Goal: Transaction & Acquisition: Purchase product/service

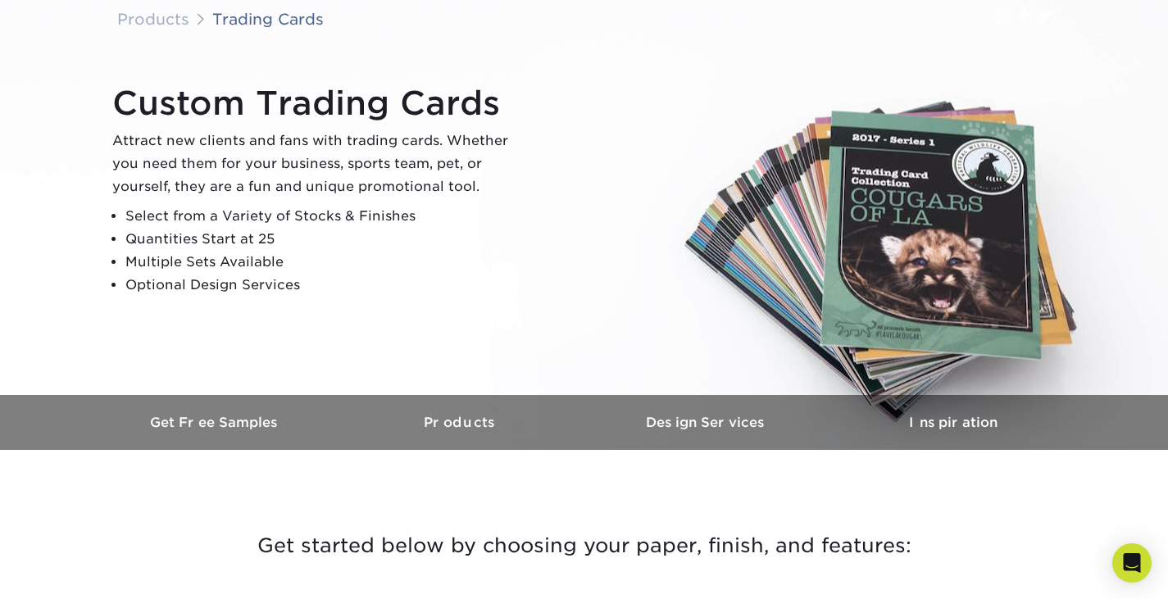
scroll to position [410, 0]
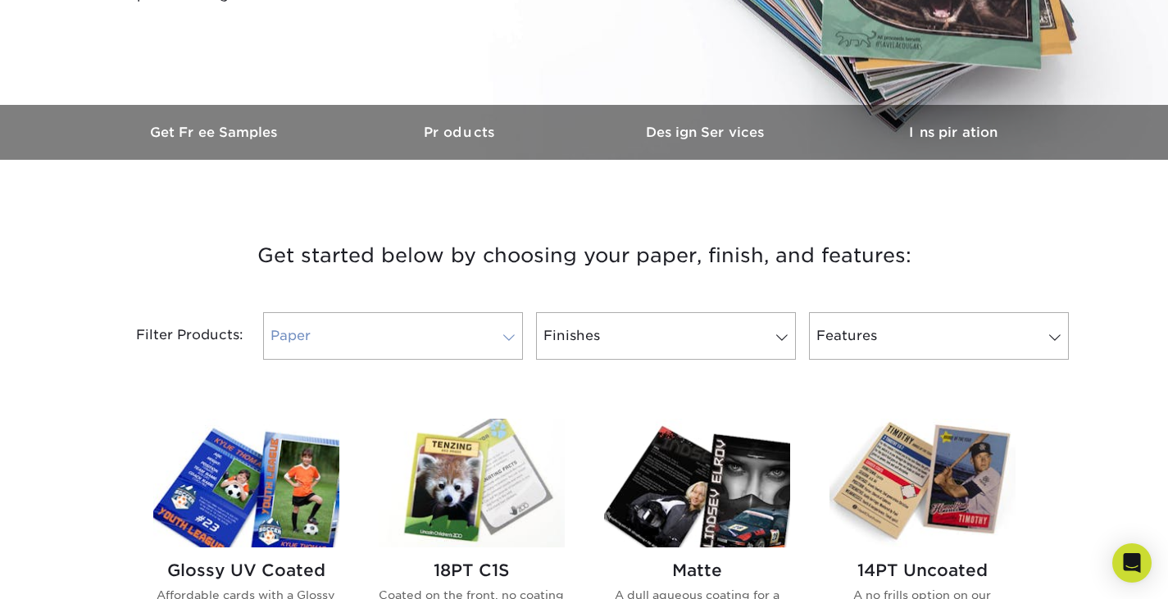
click at [508, 334] on span at bounding box center [509, 337] width 23 height 13
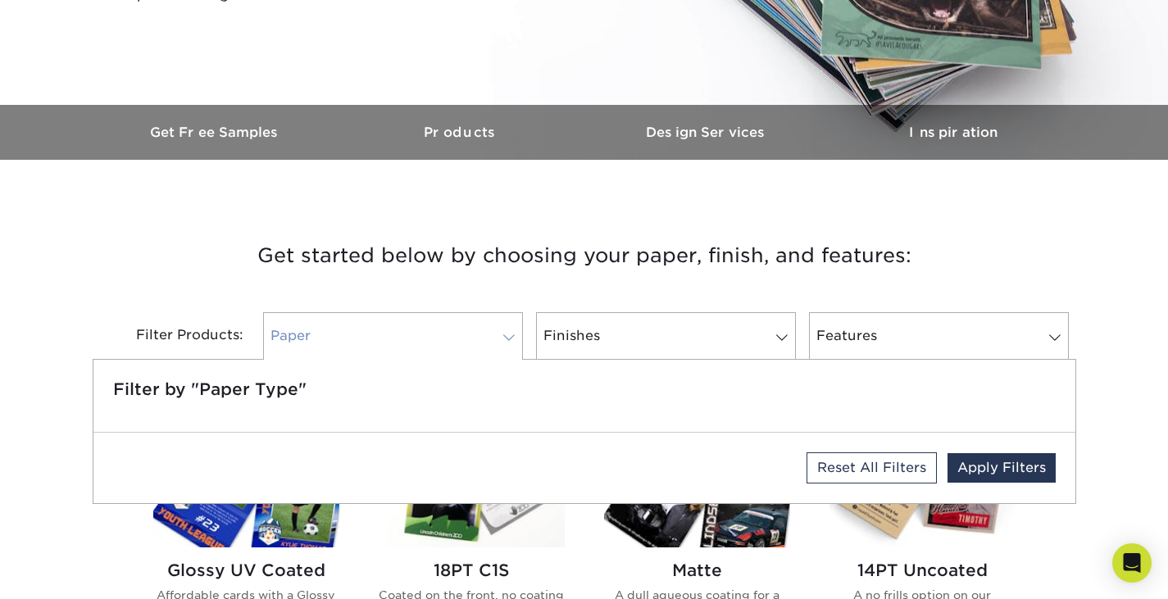
click at [508, 334] on span at bounding box center [509, 337] width 23 height 13
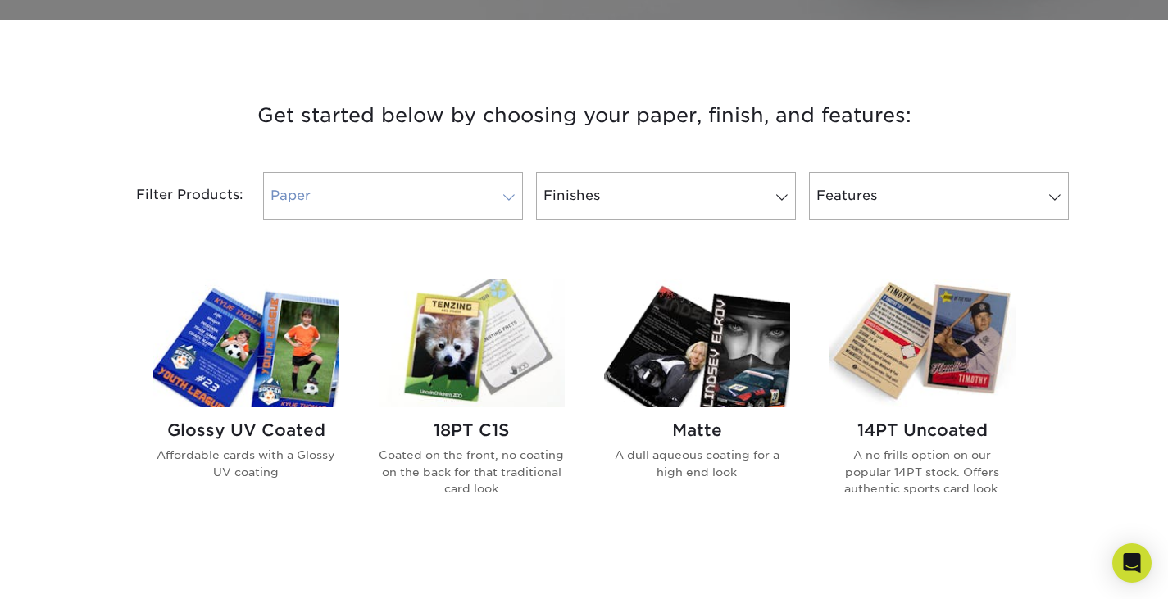
scroll to position [574, 0]
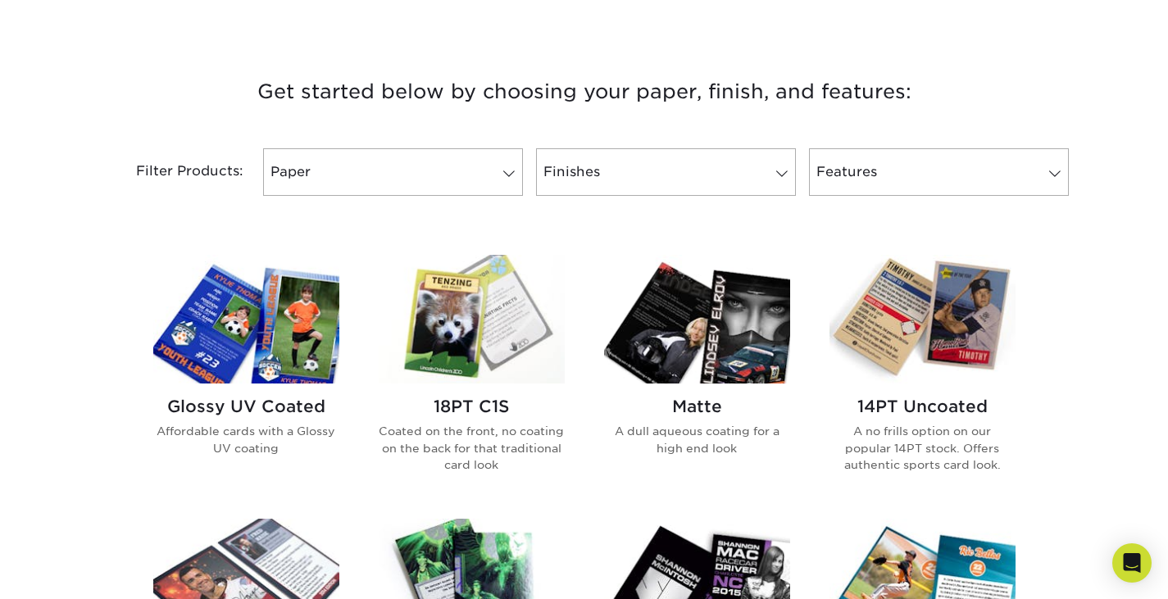
click at [298, 358] on img at bounding box center [246, 319] width 186 height 129
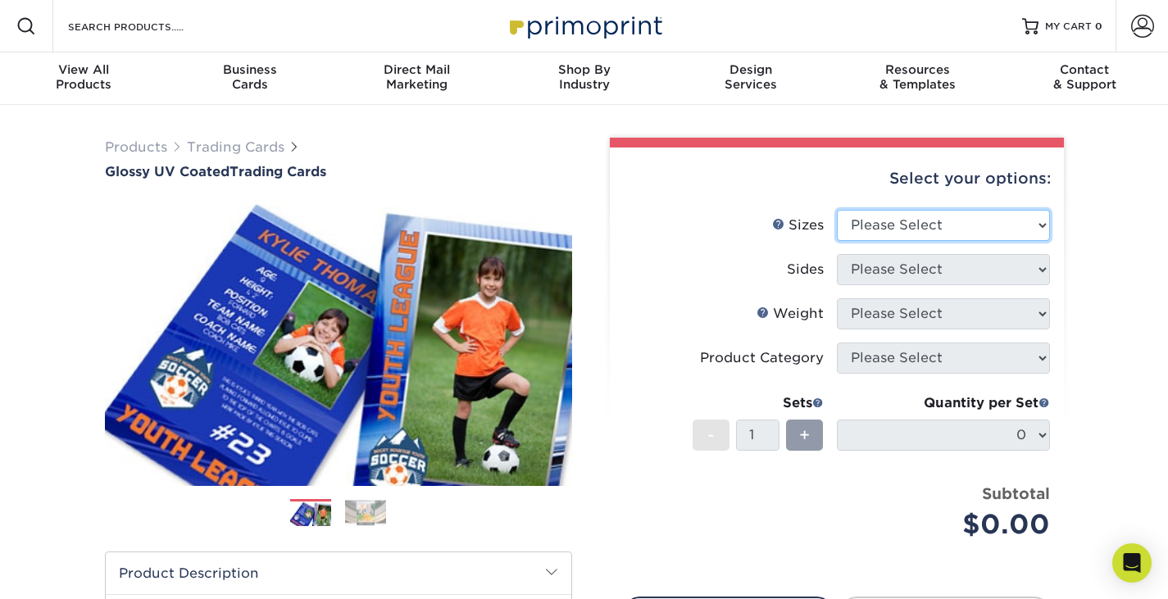
click at [1042, 225] on select "Please Select 2.5" x 3.5"" at bounding box center [943, 225] width 213 height 31
select select "2.50x3.50"
click at [837, 210] on select "Please Select 2.5" x 3.5"" at bounding box center [943, 225] width 213 height 31
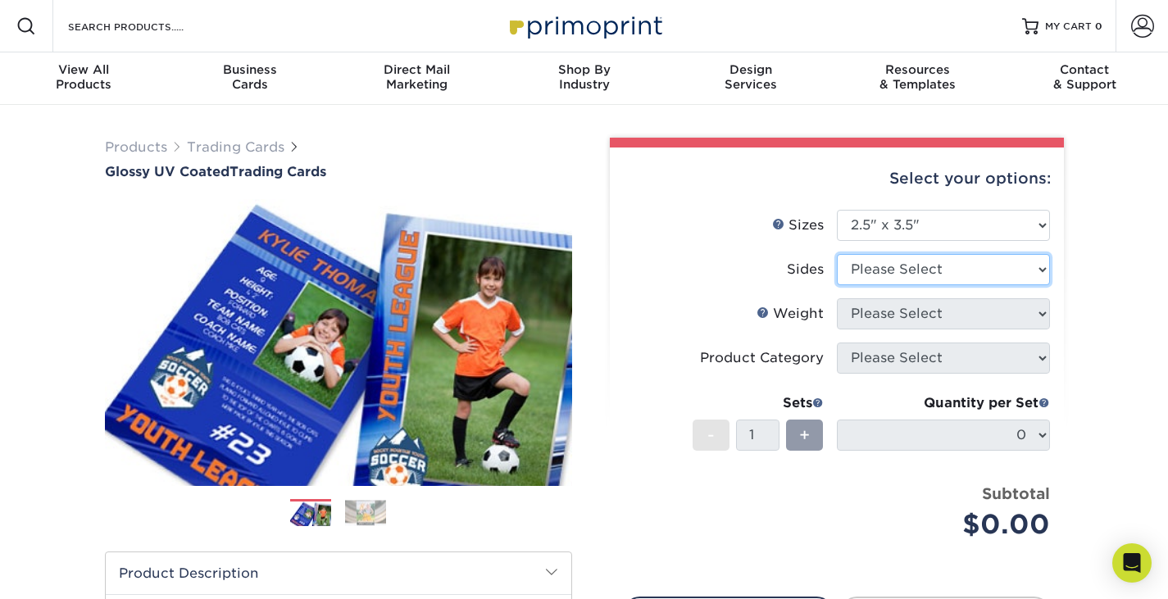
click at [1037, 277] on select "Please Select Print Both Sides Print Front Only" at bounding box center [943, 269] width 213 height 31
select select "13abbda7-1d64-4f25-8bb2-c179b224825d"
click at [837, 254] on select "Please Select Print Both Sides Print Front Only" at bounding box center [943, 269] width 213 height 31
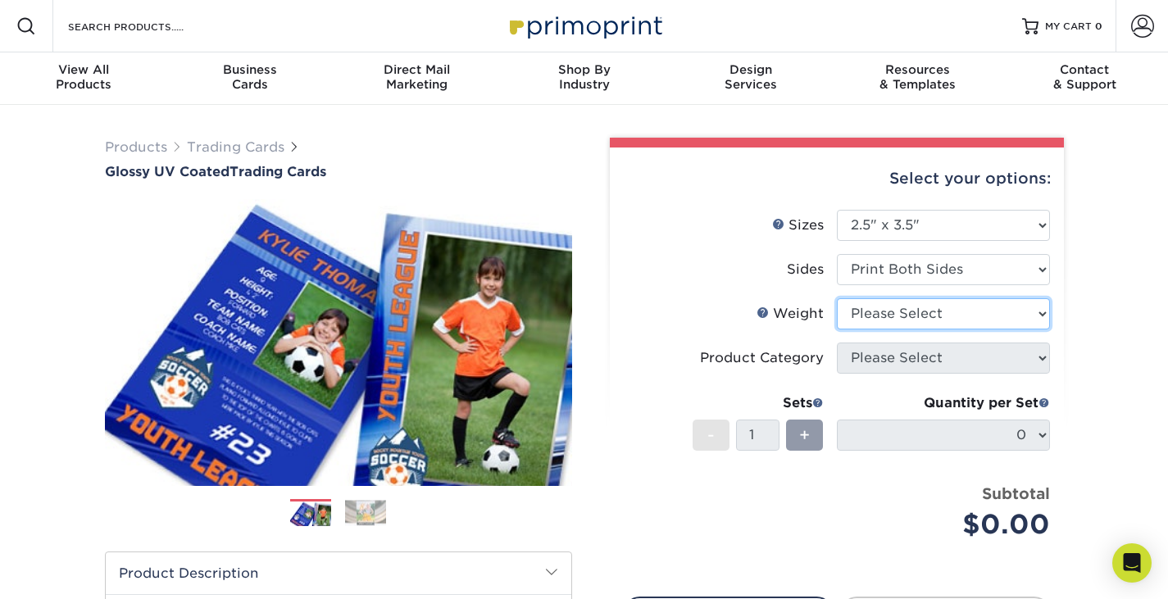
click at [1016, 312] on select "Please Select 16PT 14PT 18PT C1S" at bounding box center [943, 313] width 213 height 31
select select "16PT"
click at [837, 298] on select "Please Select 16PT 14PT 18PT C1S" at bounding box center [943, 313] width 213 height 31
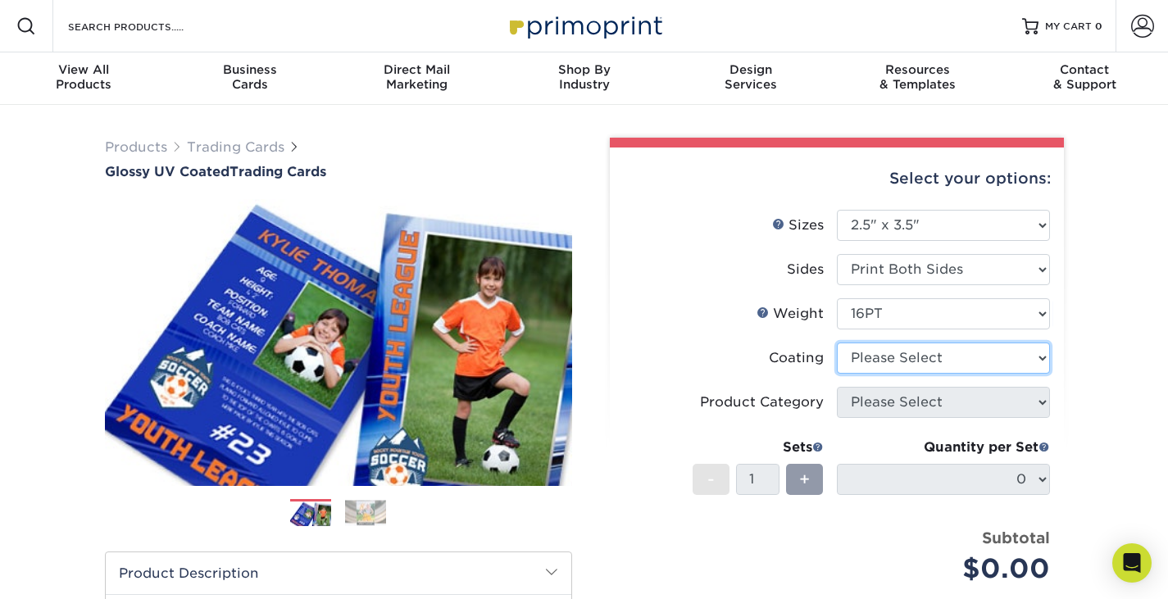
click at [1016, 361] on select at bounding box center [943, 358] width 213 height 31
select select "ae367451-b2b8-45df-a344-0f05b6a12993"
click at [837, 343] on select at bounding box center [943, 358] width 213 height 31
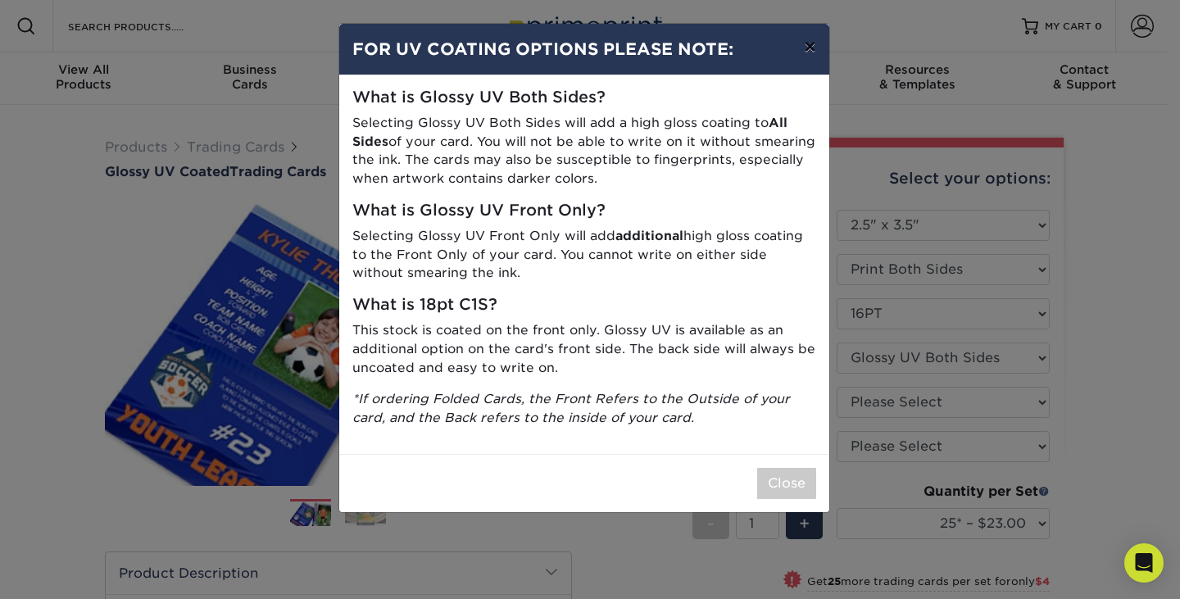
click at [810, 46] on button "×" at bounding box center [810, 47] width 38 height 46
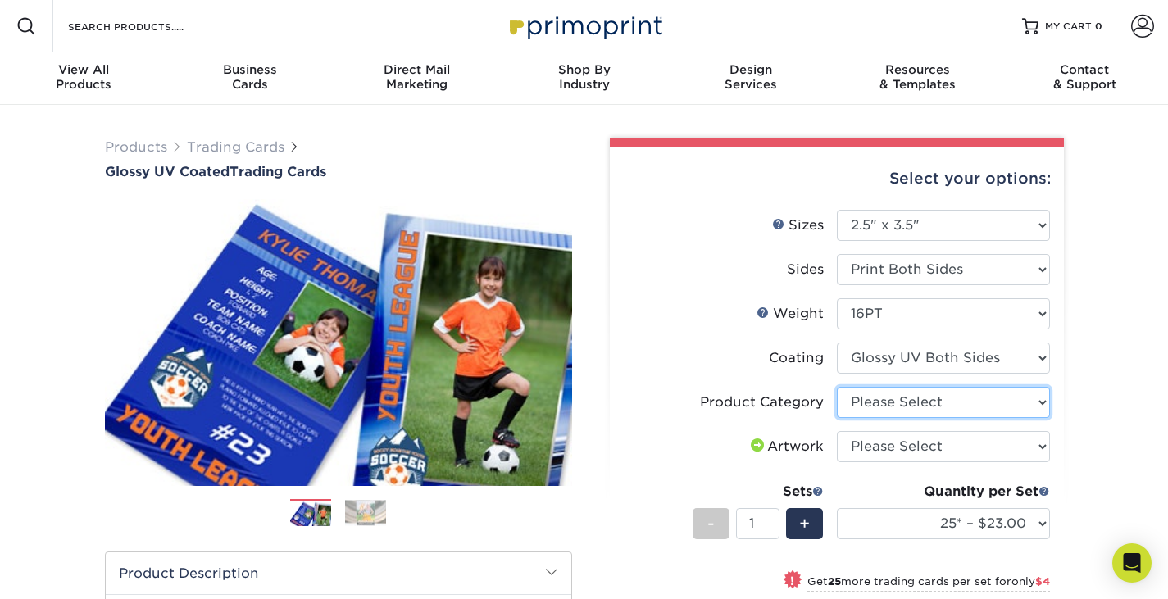
click at [1003, 406] on select "Please Select Trading Cards" at bounding box center [943, 402] width 213 height 31
select select "c2f9bce9-36c2-409d-b101-c29d9d031e18"
click at [837, 387] on select "Please Select Trading Cards" at bounding box center [943, 402] width 213 height 31
click at [994, 448] on select "Please Select I will upload files I need a design - $100" at bounding box center [943, 446] width 213 height 31
select select "upload"
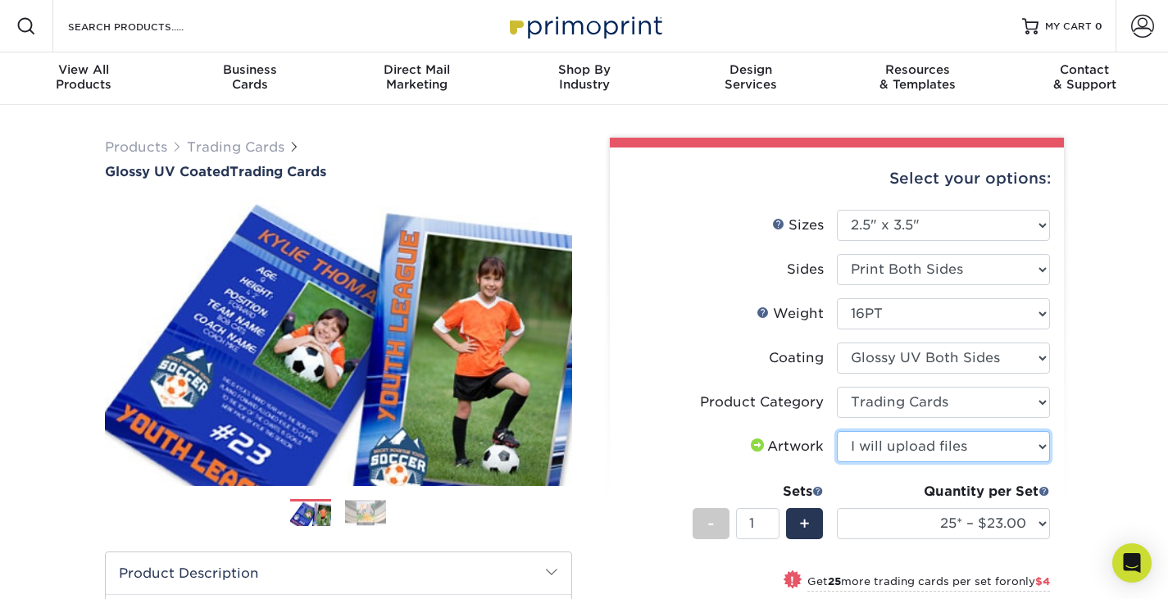
click at [837, 431] on select "Please Select I will upload files I need a design - $100" at bounding box center [943, 446] width 213 height 31
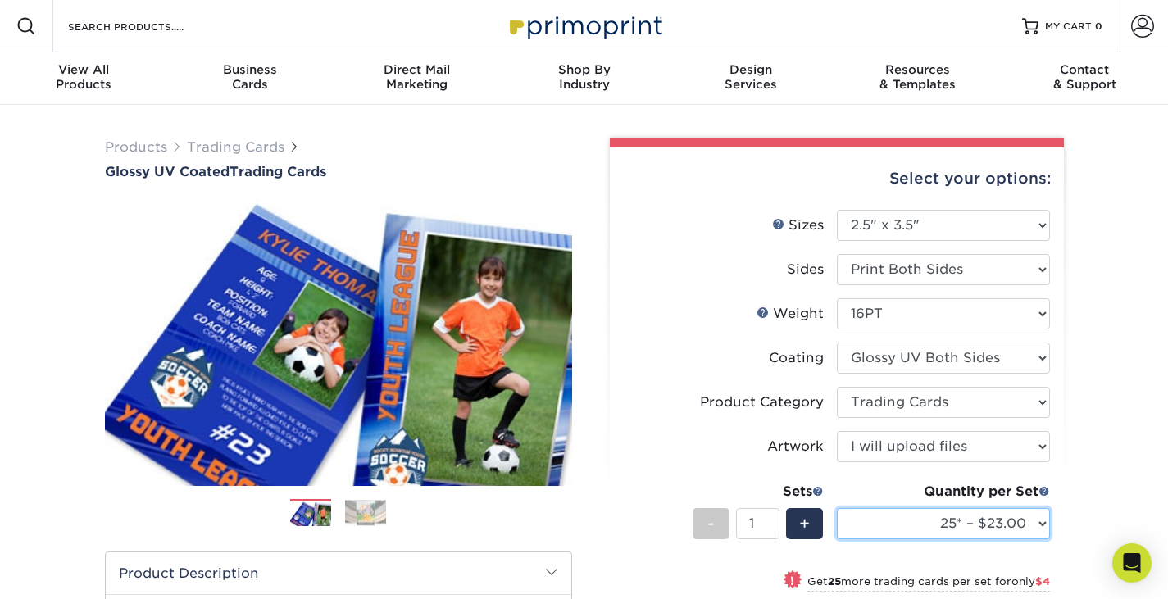
click at [1036, 523] on select "25* – $23.00 50* – $27.00 75* – $33.00 100* – $37.00 250* – $47.00 500 – $58.00…" at bounding box center [943, 523] width 213 height 31
